Goal: Information Seeking & Learning: Learn about a topic

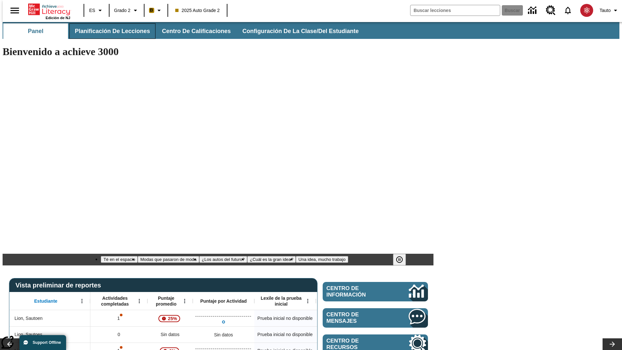
click at [108, 31] on span "Planificación de lecciones" at bounding box center [112, 31] width 75 height 7
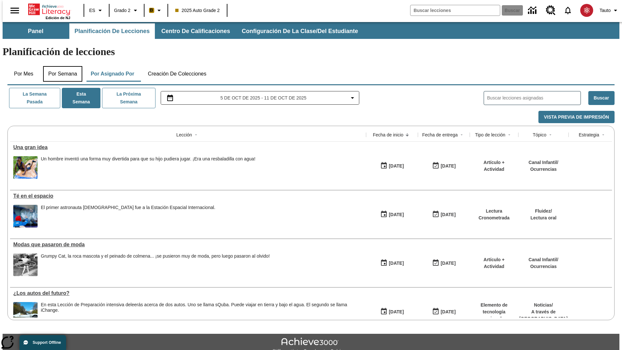
click at [61, 66] on button "Por semana" at bounding box center [62, 74] width 39 height 16
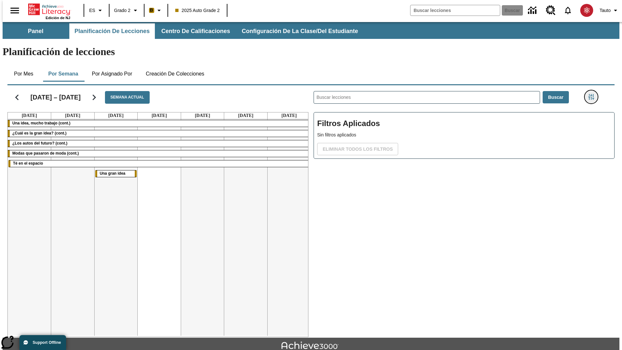
click at [593, 94] on icon "Menú lateral de filtros" at bounding box center [591, 97] width 6 height 6
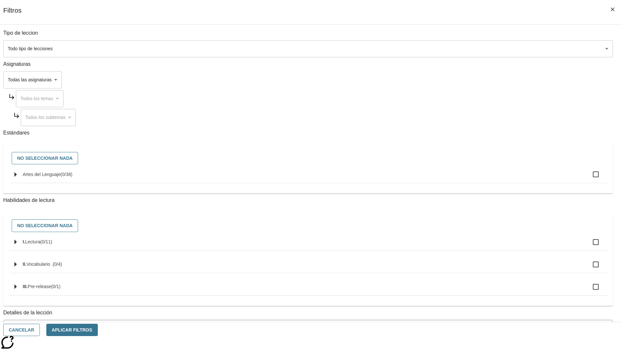
click at [466, 292] on body "Saltar al contenido principal Edición de NJ ES Grado 2 B 2025 Auto Grade 2 Busc…" at bounding box center [311, 200] width 617 height 357
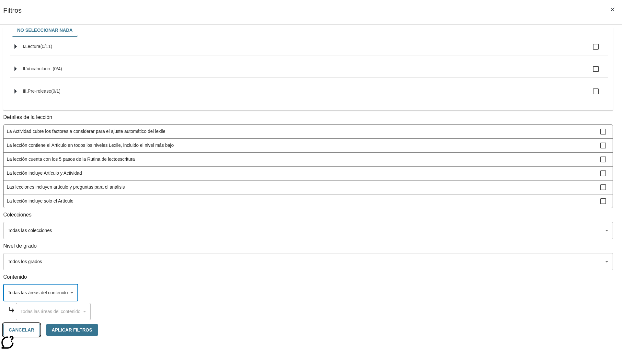
click at [40, 330] on button "Cancelar" at bounding box center [21, 330] width 37 height 13
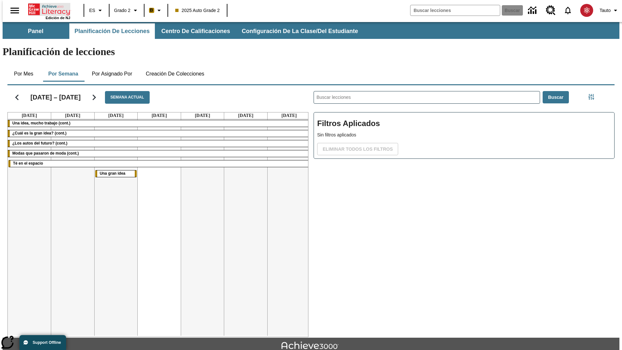
click at [47, 9] on icon "Portada" at bounding box center [49, 9] width 43 height 13
